Goal: Information Seeking & Learning: Learn about a topic

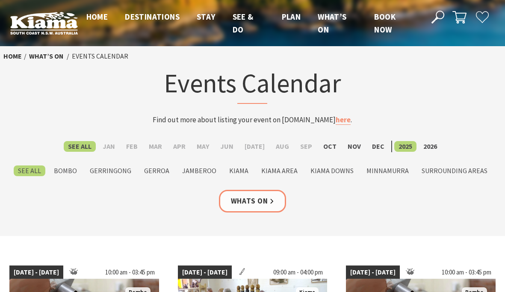
scroll to position [11, 0]
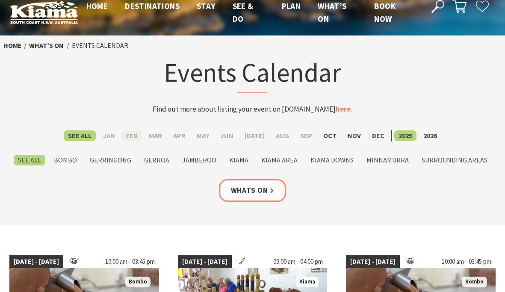
click at [135, 137] on label "Feb" at bounding box center [132, 136] width 20 height 11
click at [0, 0] on input "Feb" at bounding box center [0, 0] width 0 height 0
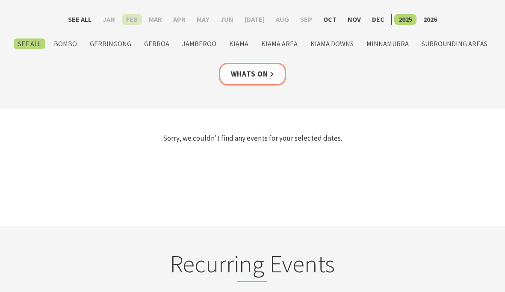
scroll to position [104, 0]
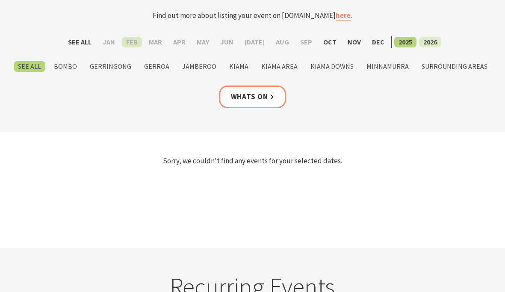
click at [420, 42] on label "2026" at bounding box center [430, 42] width 22 height 11
click at [0, 0] on input "2026" at bounding box center [0, 0] width 0 height 0
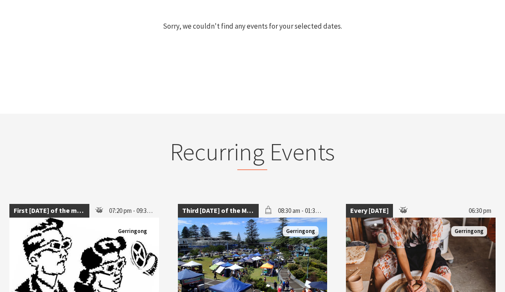
scroll to position [256, 0]
